Goal: Transaction & Acquisition: Purchase product/service

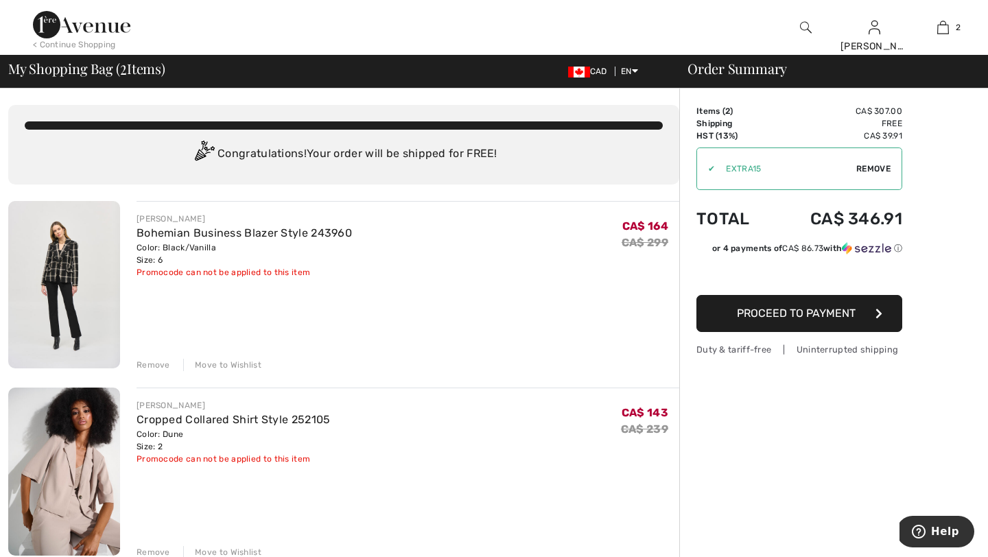
click at [150, 361] on div "Remove" at bounding box center [154, 365] width 34 height 12
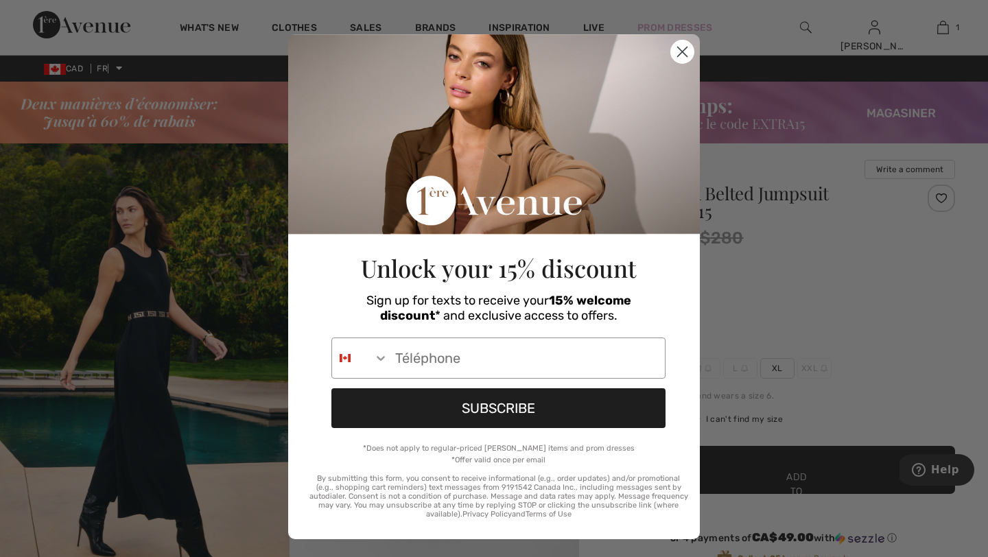
click at [678, 54] on circle "Close dialog" at bounding box center [682, 51] width 23 height 23
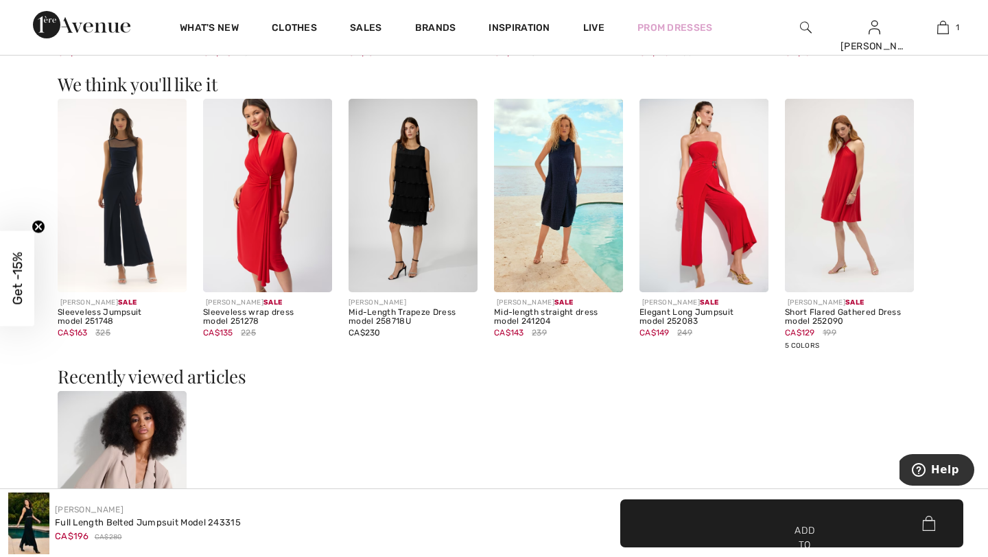
scroll to position [1561, 0]
